Goal: Find specific page/section: Find specific page/section

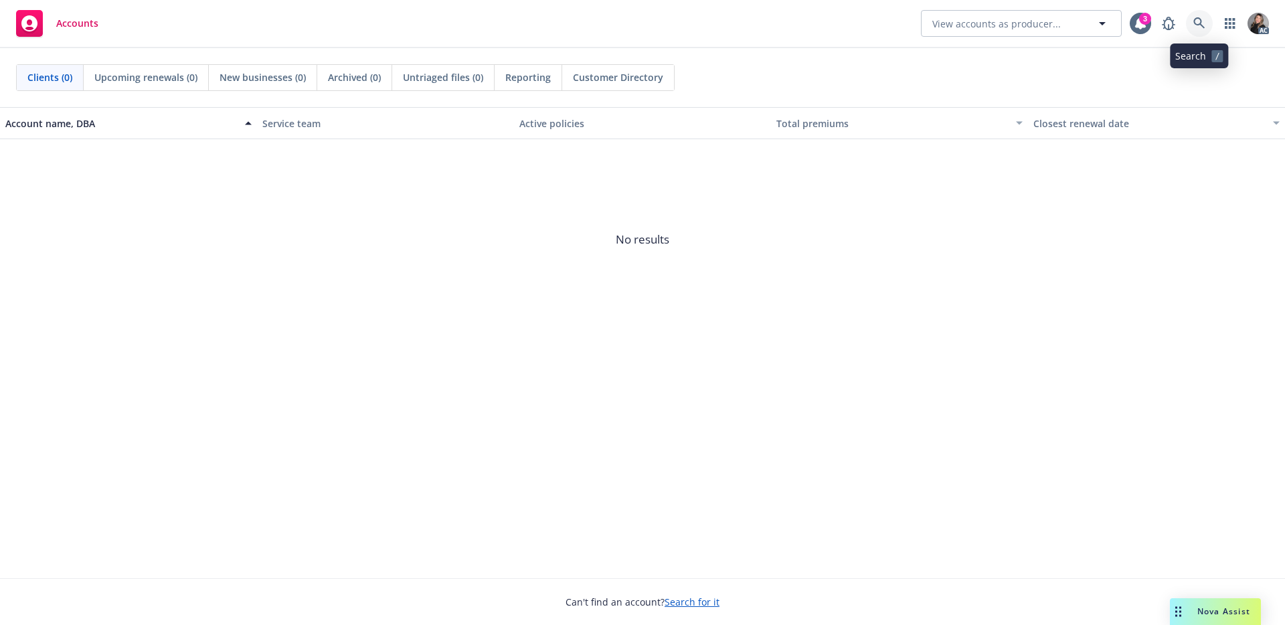
click at [1191, 25] on link at bounding box center [1199, 23] width 27 height 27
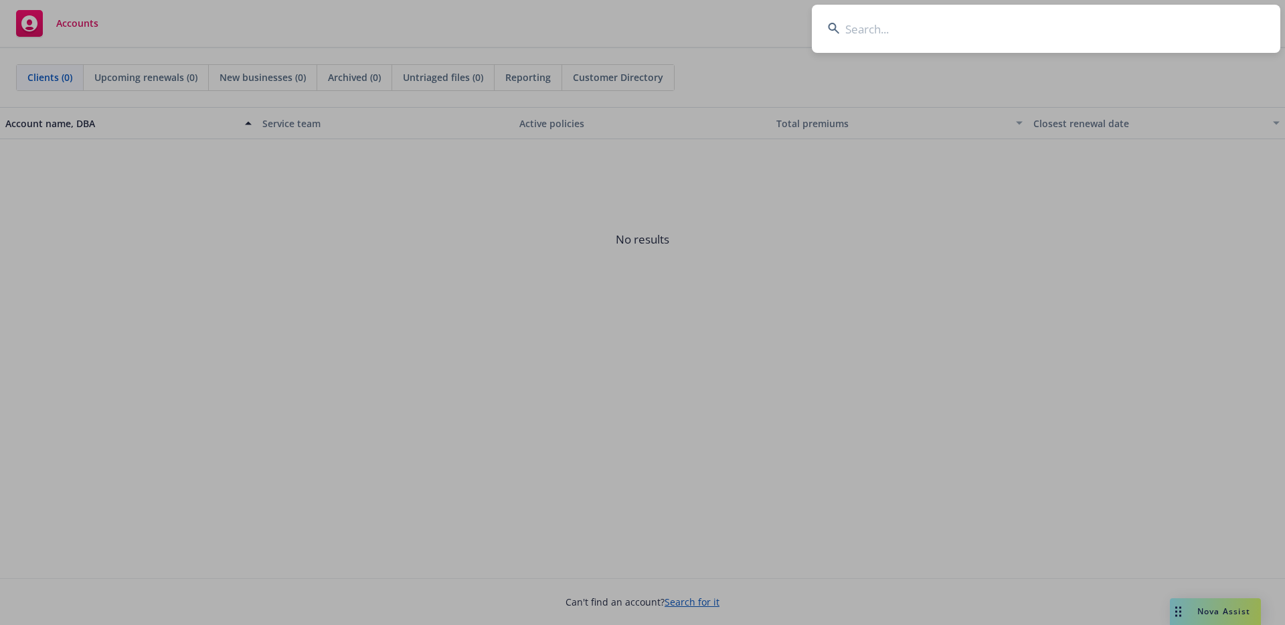
click at [1093, 26] on input at bounding box center [1046, 29] width 468 height 48
click at [924, 37] on input at bounding box center [1046, 29] width 468 height 48
